Goal: Task Accomplishment & Management: Use online tool/utility

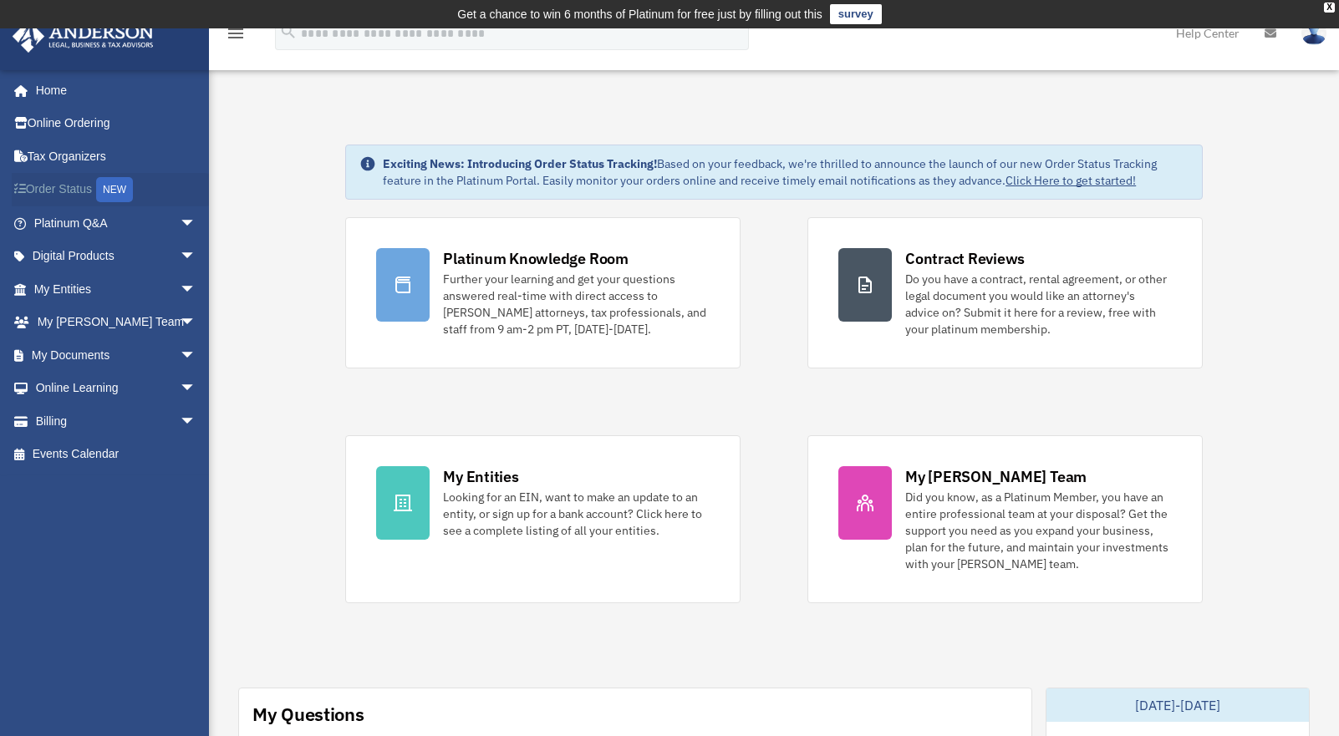
click at [61, 189] on link "Order Status NEW" at bounding box center [117, 190] width 210 height 34
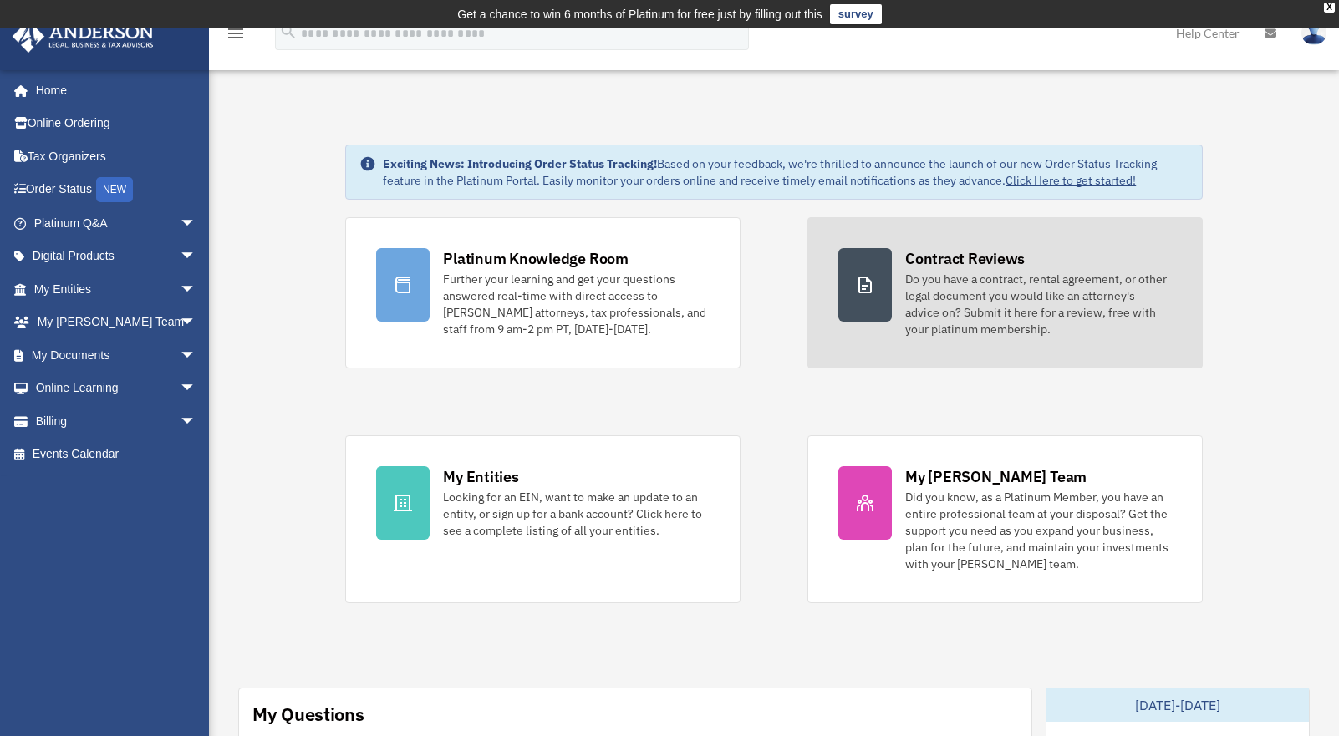
click at [976, 323] on div "Do you have a contract, rental agreement, or other legal document you would lik…" at bounding box center [1038, 304] width 267 height 67
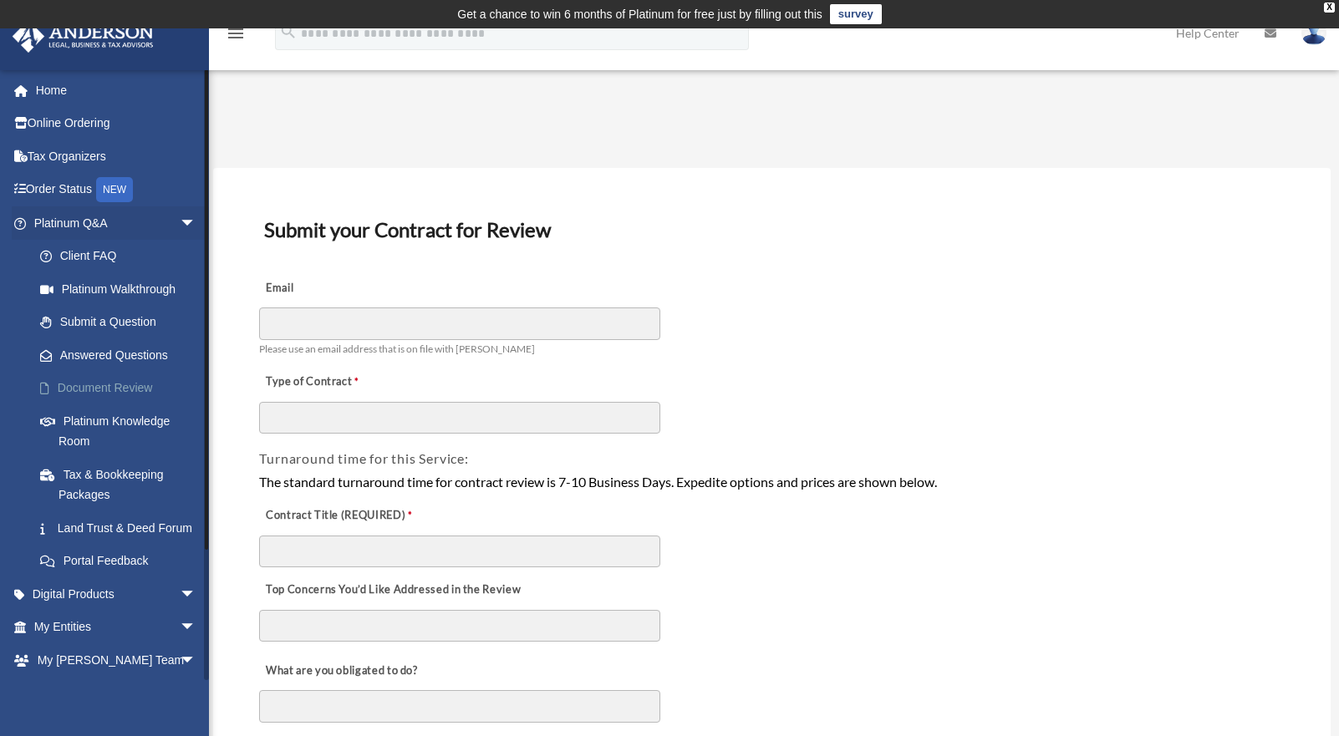
click at [86, 382] on link "Document Review" at bounding box center [122, 388] width 198 height 33
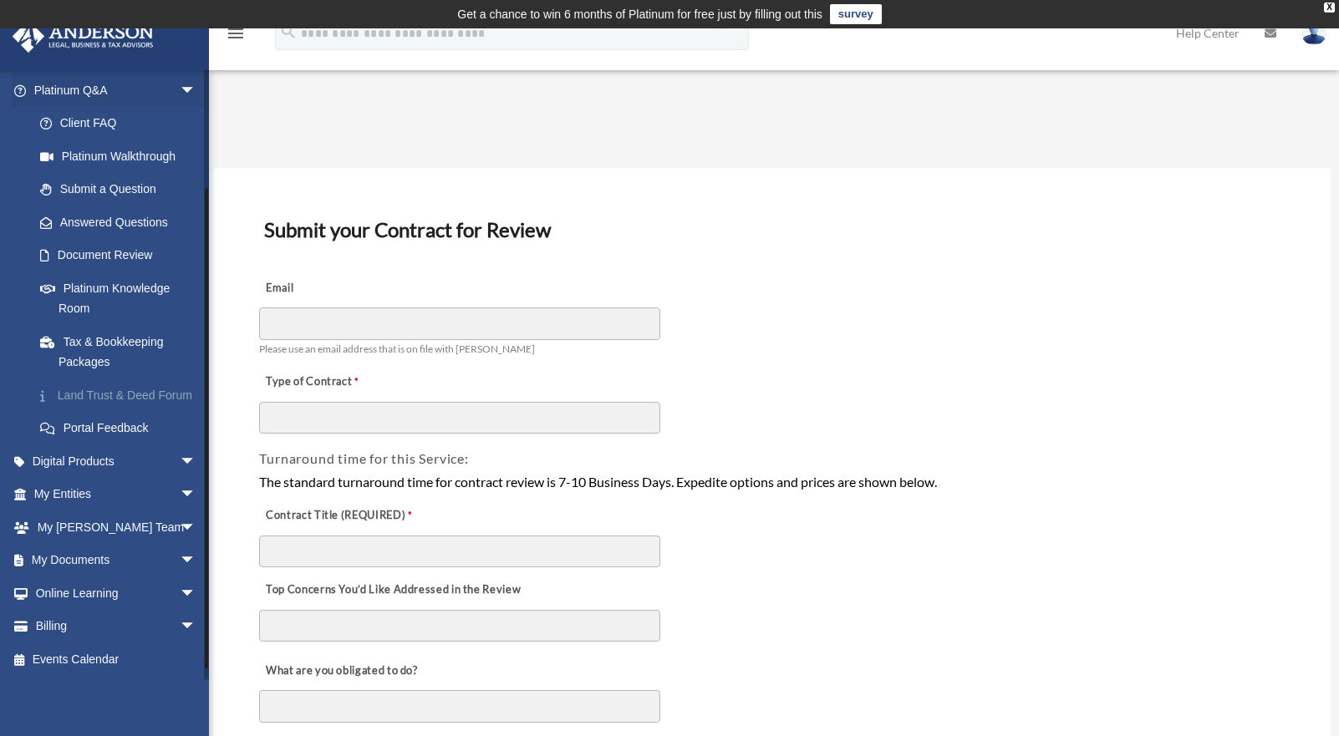
scroll to position [140, 0]
